Goal: Task Accomplishment & Management: Manage account settings

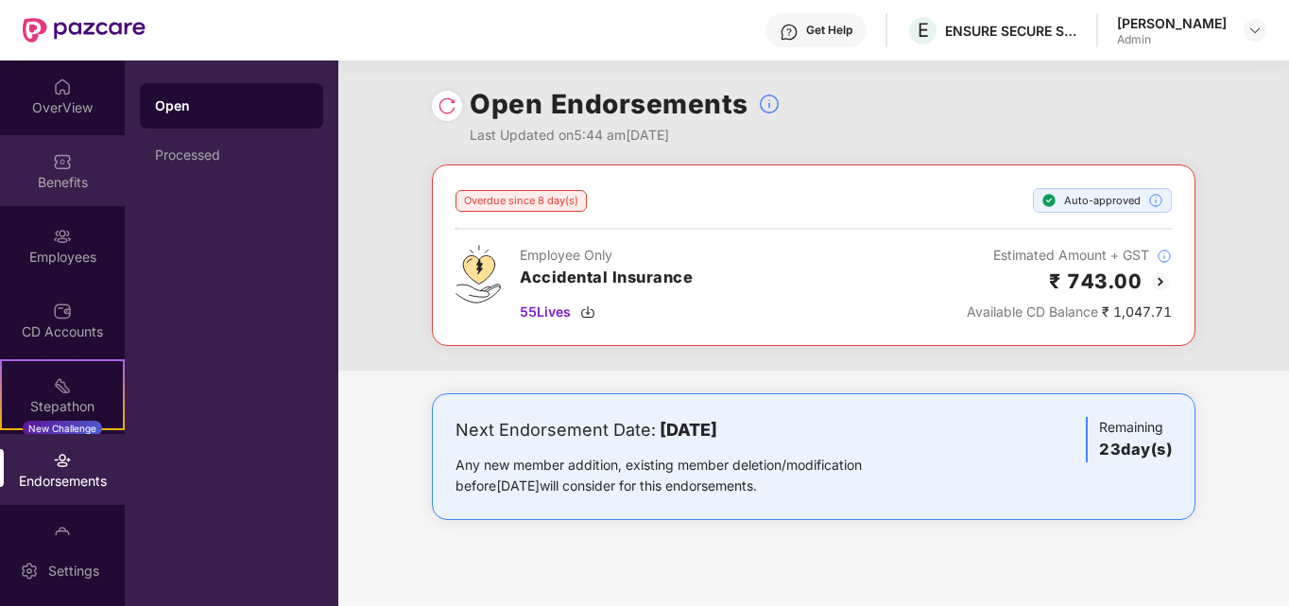
click at [53, 166] on img at bounding box center [62, 161] width 19 height 19
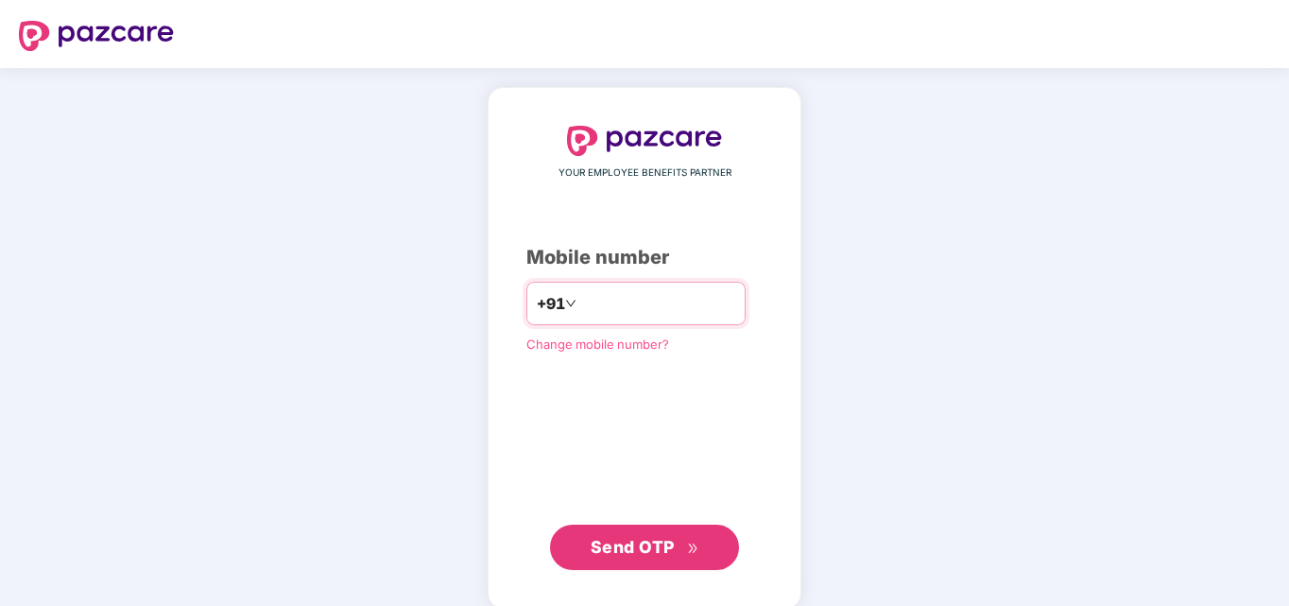
type input "**********"
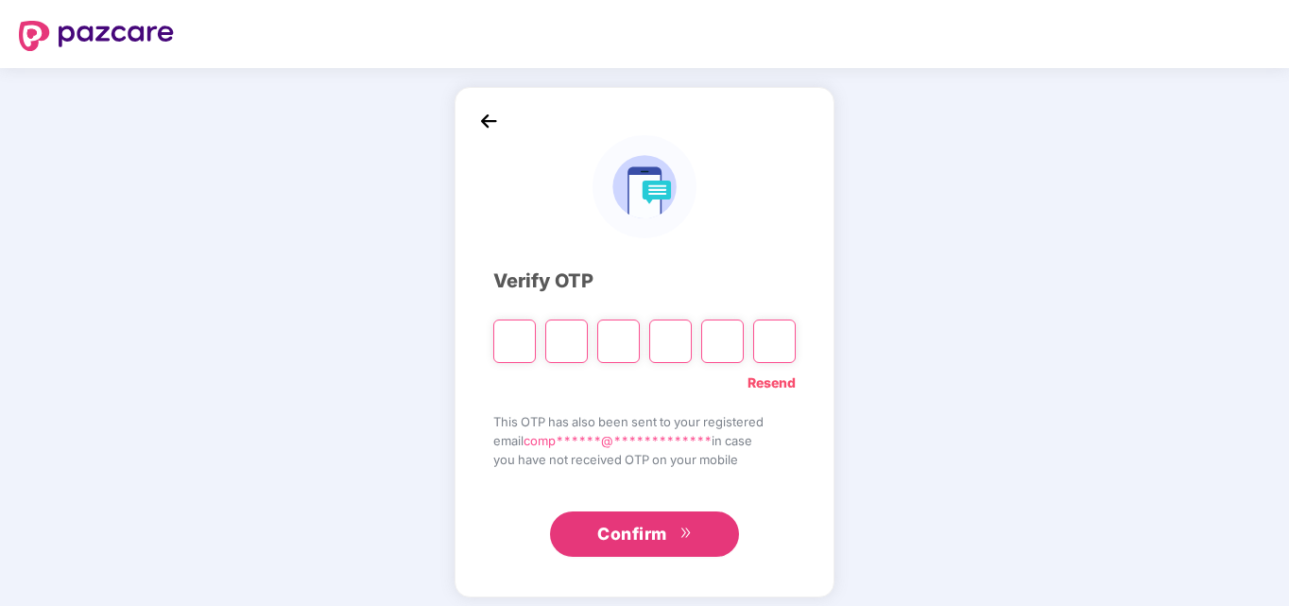
type input "*"
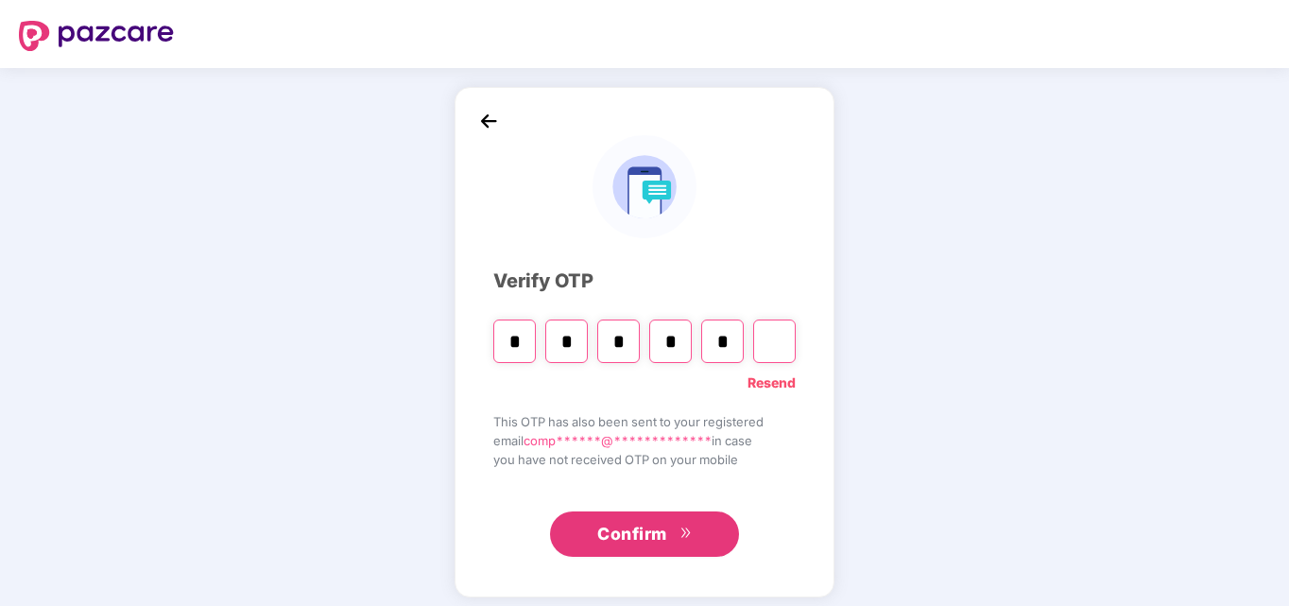
type input "*"
